Goal: Transaction & Acquisition: Purchase product/service

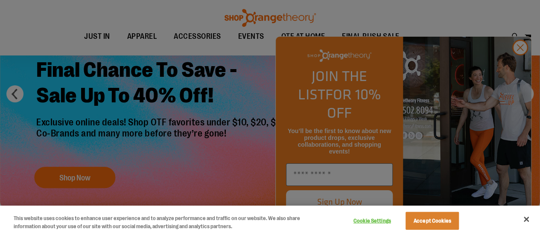
scroll to position [128, 0]
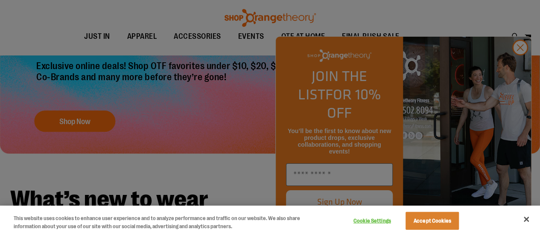
click at [521, 65] on div at bounding box center [270, 117] width 540 height 235
click at [529, 217] on button "Close" at bounding box center [526, 219] width 19 height 19
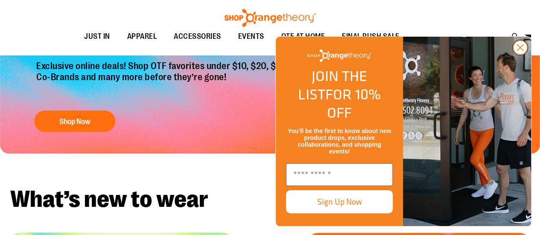
click at [516, 55] on circle "Close dialog" at bounding box center [520, 48] width 14 height 14
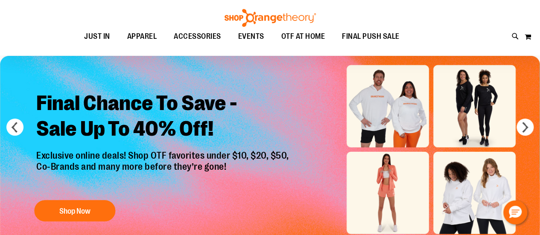
scroll to position [85, 0]
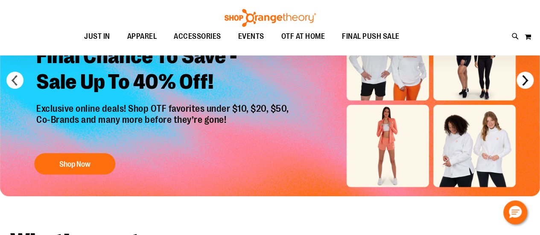
click at [520, 81] on button "next" at bounding box center [525, 80] width 17 height 17
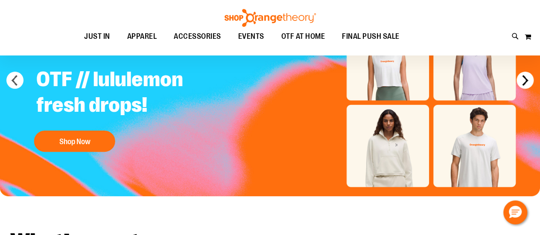
click at [520, 81] on button "next" at bounding box center [525, 80] width 17 height 17
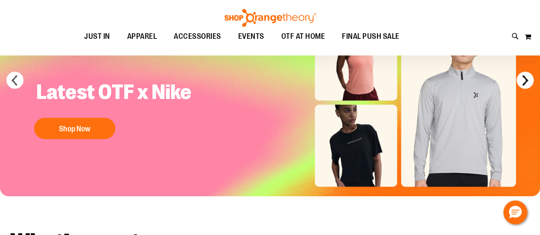
click at [520, 81] on button "next" at bounding box center [525, 80] width 17 height 17
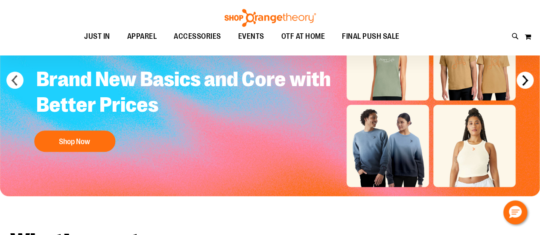
click at [520, 81] on button "next" at bounding box center [525, 80] width 17 height 17
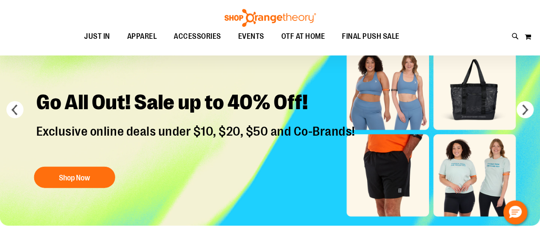
scroll to position [43, 0]
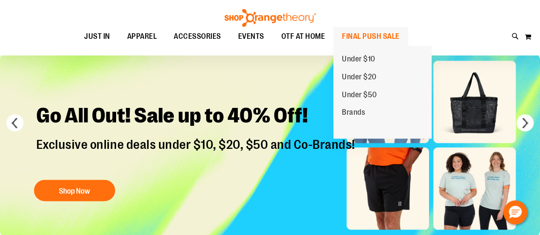
click at [377, 39] on span "FINAL PUSH SALE" at bounding box center [371, 36] width 58 height 19
